Goal: Task Accomplishment & Management: Manage account settings

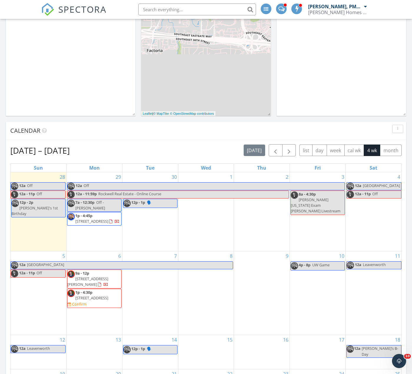
scroll to position [145, 0]
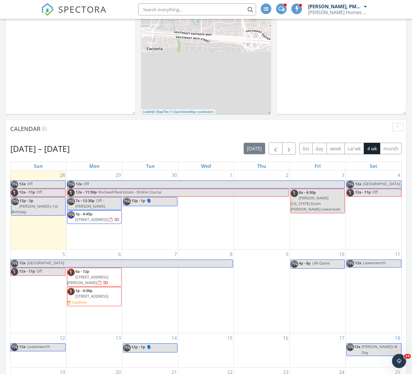
click at [104, 293] on span "6538 117th Ave SE, Bellevue 98006" at bounding box center [91, 295] width 33 height 5
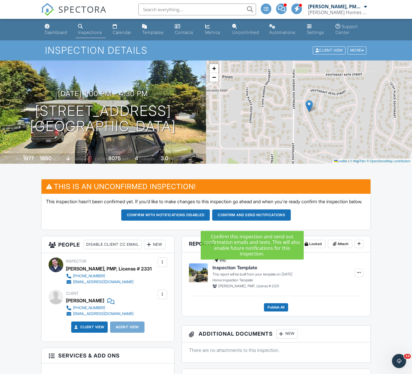
click at [239, 220] on button "Confirm and send notifications" at bounding box center [251, 214] width 79 height 11
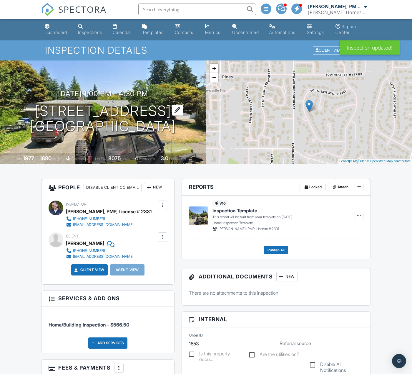
click at [35, 110] on h1 "[STREET_ADDRESS] [GEOGRAPHIC_DATA]" at bounding box center [103, 118] width 146 height 31
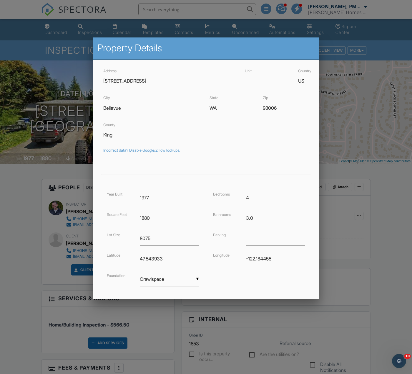
click at [50, 29] on div at bounding box center [206, 204] width 412 height 467
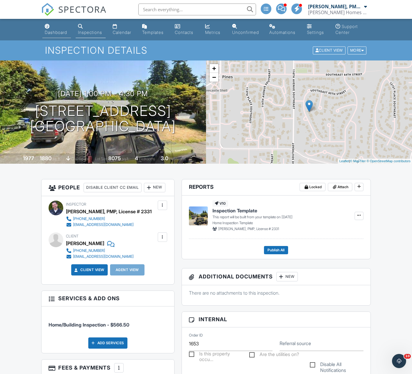
click at [48, 32] on div "Dashboard" at bounding box center [56, 32] width 22 height 5
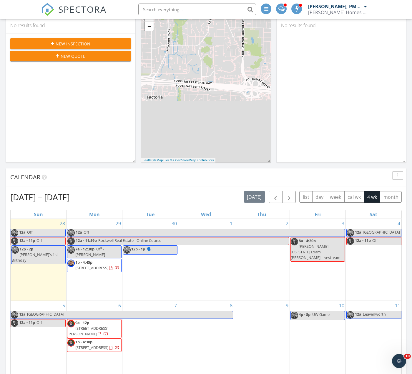
scroll to position [115, 0]
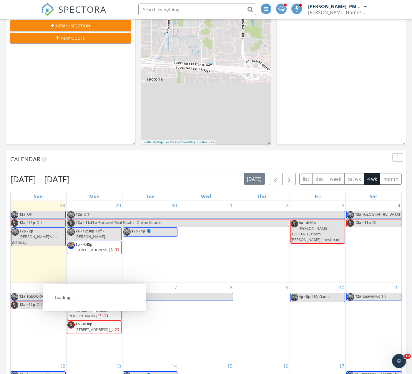
click at [89, 326] on span "6538 117th Ave SE, Bellevue 98006" at bounding box center [91, 328] width 33 height 5
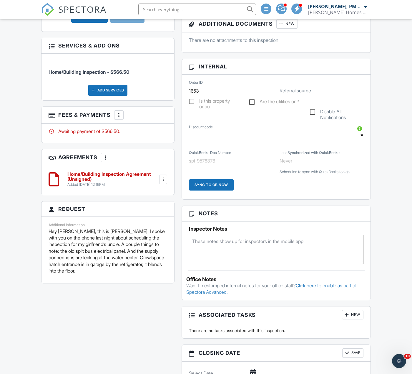
scroll to position [259, 0]
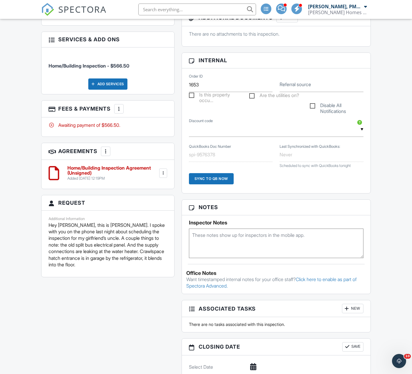
click at [232, 235] on textarea at bounding box center [276, 242] width 175 height 29
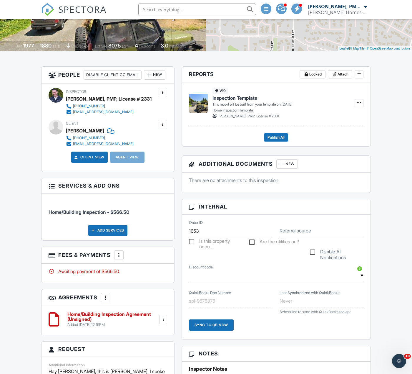
scroll to position [169, 0]
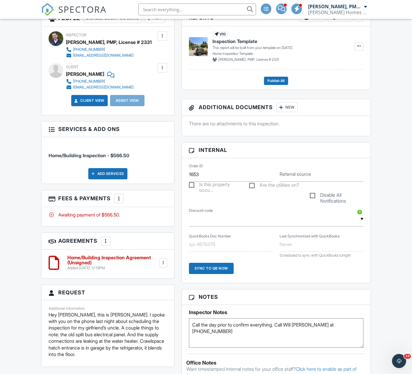
type textarea "Call the day prior to confirm everything. Call WIll Hodge at 678-755-7456"
click at [182, 311] on div "Inspector Notes Call the day prior to confirm everything. Call WIll Hodge at 67…" at bounding box center [276, 326] width 189 height 43
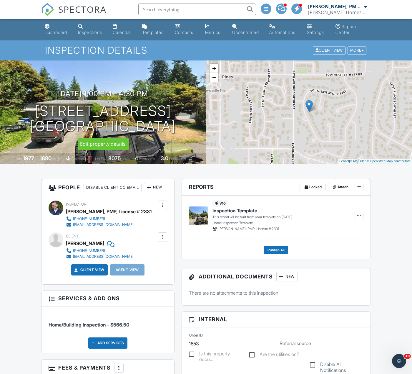
scroll to position [0, 0]
click at [51, 29] on link "Dashboard" at bounding box center [56, 29] width 29 height 17
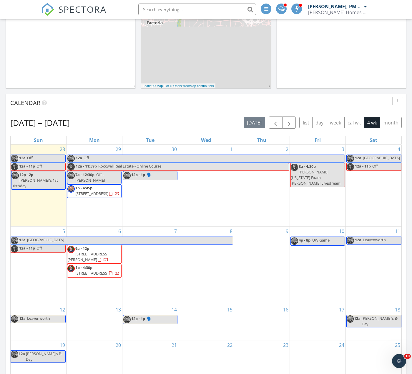
scroll to position [195, 0]
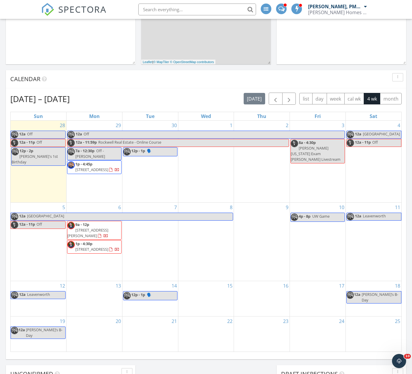
click at [100, 246] on span "6538 117th Ave SE, Bellevue 98006" at bounding box center [91, 248] width 33 height 5
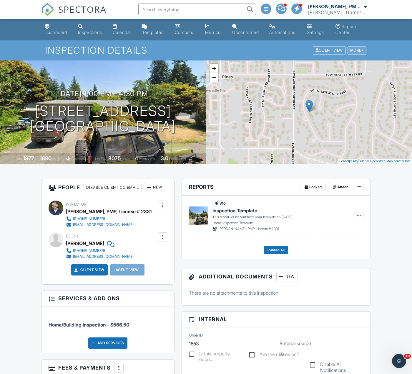
click at [359, 52] on div "More" at bounding box center [357, 51] width 19 height 8
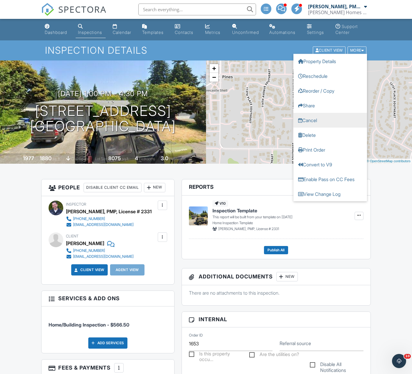
click at [329, 121] on link "Cancel" at bounding box center [331, 120] width 74 height 15
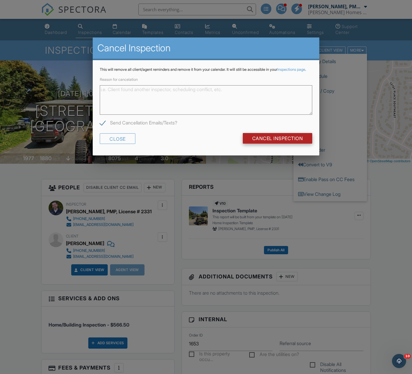
click at [284, 143] on input "Cancel Inspection" at bounding box center [278, 138] width 70 height 11
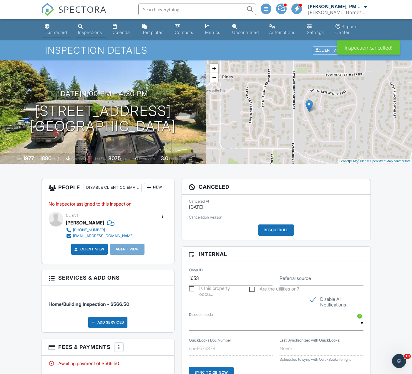
click at [54, 32] on div "Dashboard" at bounding box center [56, 32] width 22 height 5
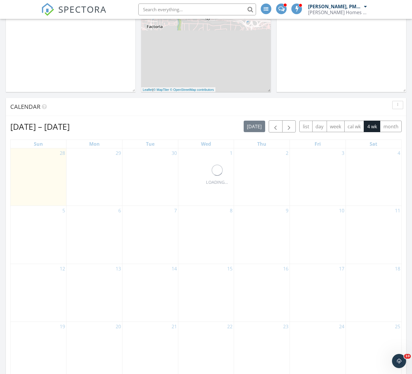
scroll to position [537, 413]
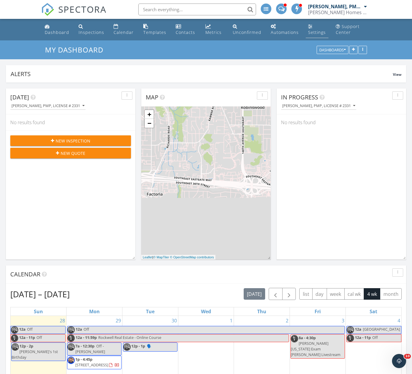
click at [320, 31] on div "Settings" at bounding box center [317, 32] width 18 height 6
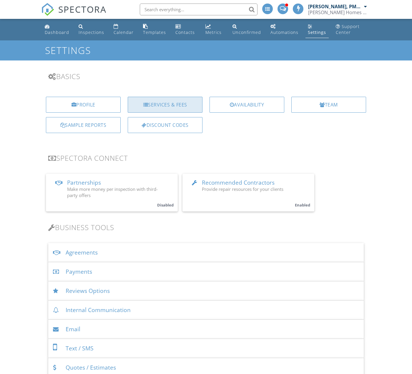
click at [144, 103] on div at bounding box center [145, 104] width 5 height 5
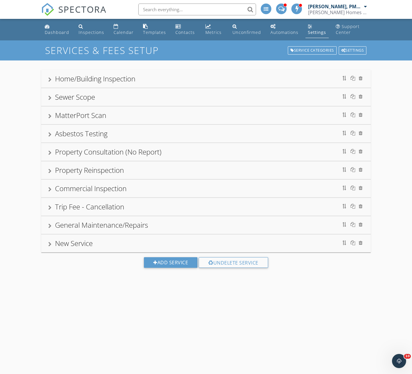
click at [66, 75] on div "Home/Building Inspection" at bounding box center [95, 79] width 80 height 10
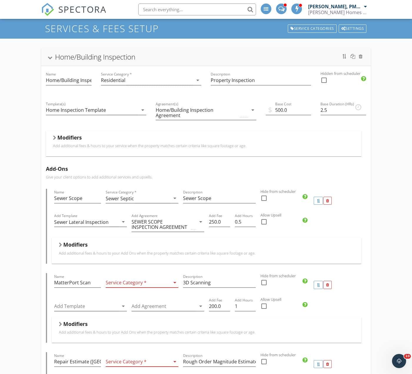
scroll to position [32, 0]
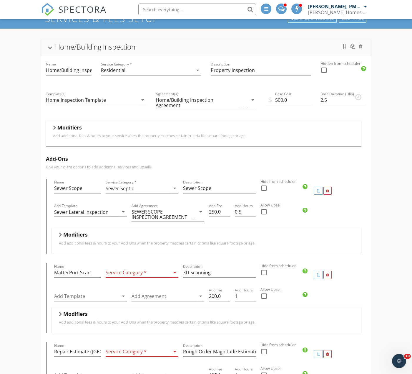
click at [54, 125] on div "Modifiers" at bounding box center [204, 128] width 302 height 9
